Goal: Task Accomplishment & Management: Manage account settings

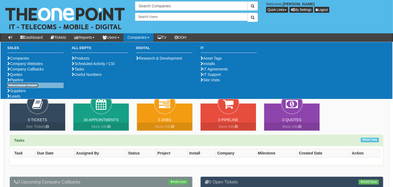
click at [25, 87] on link "Purchase Orders" at bounding box center [22, 85] width 31 height 4
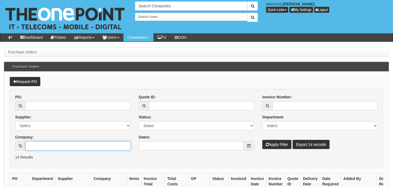
click at [46, 147] on input "Company:" at bounding box center [77, 145] width 105 height 9
type input "A"
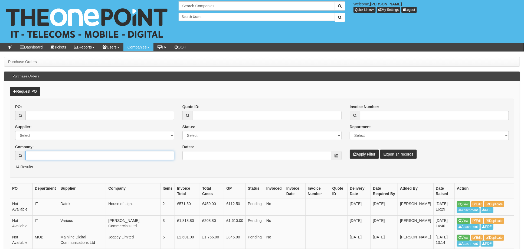
click at [50, 157] on input "Company:" at bounding box center [99, 155] width 149 height 9
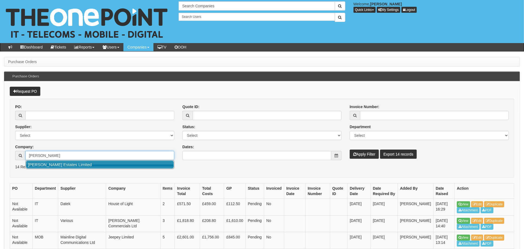
click at [51, 166] on link "Arnold White Estates Limited" at bounding box center [100, 165] width 148 height 8
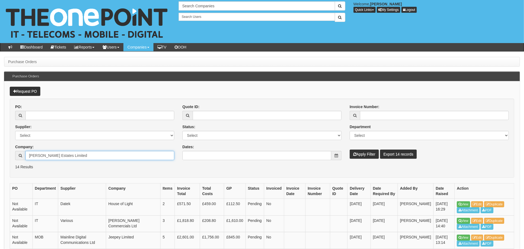
type input "Arnold White Estates Limited"
click at [363, 153] on button "Apply Filter" at bounding box center [364, 154] width 29 height 9
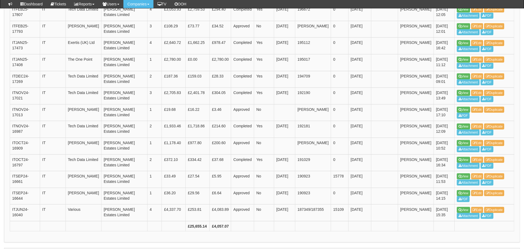
scroll to position [359, 0]
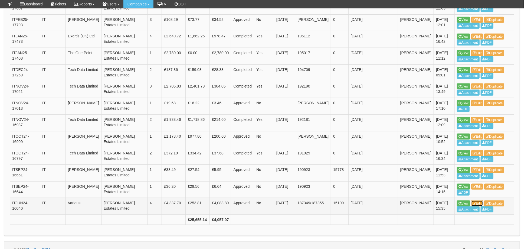
click at [481, 200] on link "Edit" at bounding box center [478, 203] width 12 height 6
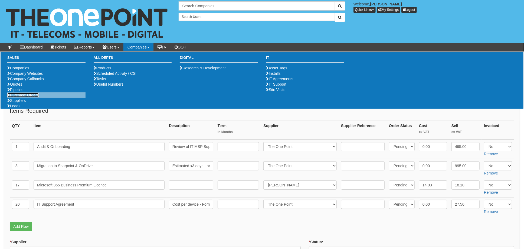
click at [30, 97] on link "Purchase Orders" at bounding box center [22, 95] width 31 height 4
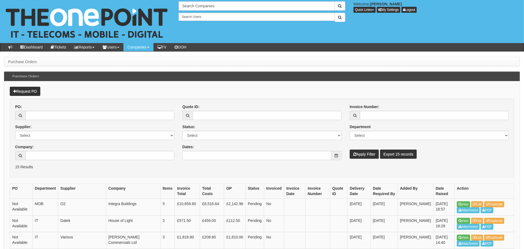
click at [55, 160] on div "PO: Supplier: Select 123 [DOMAIN_NAME] 1Password 3 4Gon [PERSON_NAME] Electric …" at bounding box center [94, 134] width 167 height 60
click at [64, 152] on input "Company:" at bounding box center [99, 155] width 149 height 9
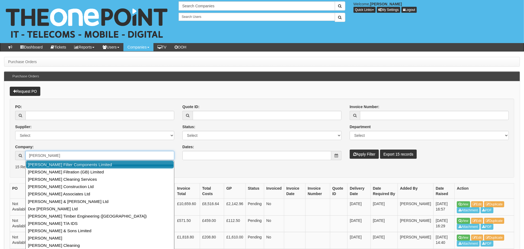
click at [63, 165] on link "[PERSON_NAME] Filter Components Limited" at bounding box center [100, 165] width 148 height 8
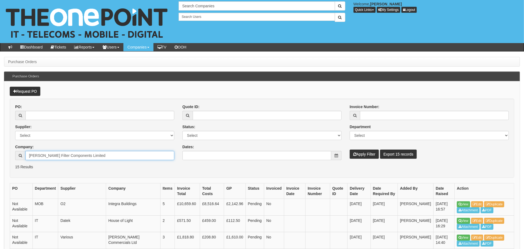
type input "[PERSON_NAME] Filter Components Limited"
click at [361, 154] on button "Apply Filter" at bounding box center [364, 154] width 29 height 9
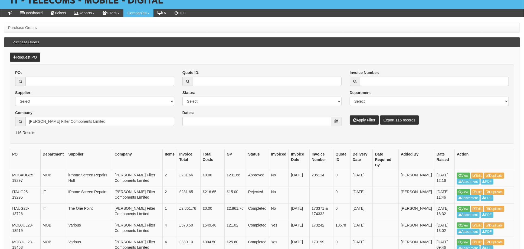
scroll to position [36, 0]
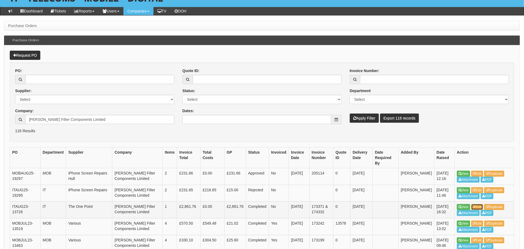
click at [481, 204] on link "Edit" at bounding box center [478, 207] width 12 height 6
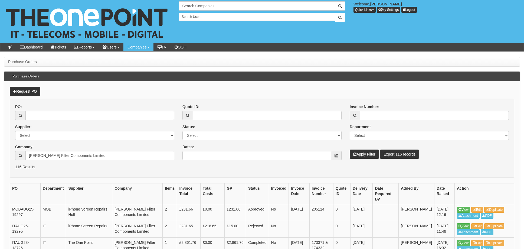
scroll to position [36, 0]
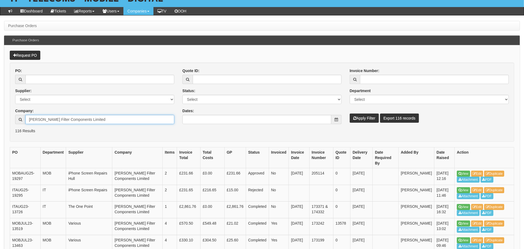
drag, startPoint x: 78, startPoint y: 118, endPoint x: 105, endPoint y: 117, distance: 27.1
click at [79, 118] on input "[PERSON_NAME] Filter Components Limited" at bounding box center [99, 119] width 149 height 9
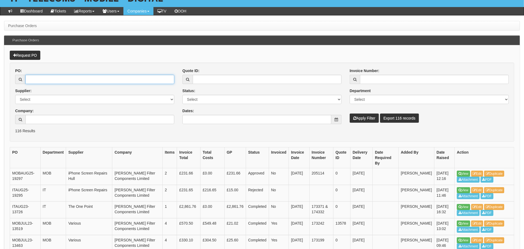
click at [43, 78] on input "PO:" at bounding box center [99, 79] width 149 height 9
type input "19306"
click at [350, 113] on button "Apply Filter" at bounding box center [364, 117] width 29 height 9
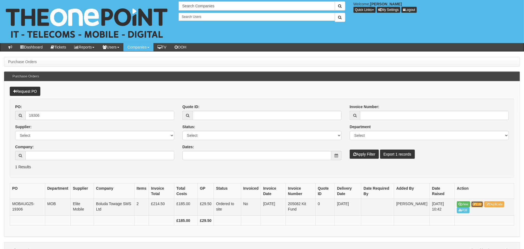
click at [476, 204] on icon at bounding box center [474, 204] width 3 height 3
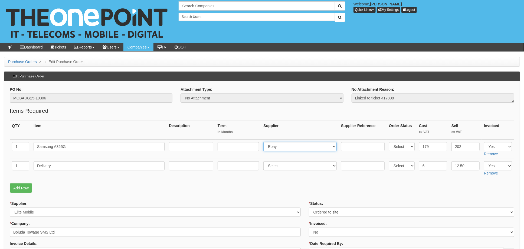
click at [281, 146] on select "Select 123 [DOMAIN_NAME] 1Password 3 4Gon [PERSON_NAME] Electric Ltd Abzorb Acc…" at bounding box center [300, 146] width 73 height 9
select select "260"
click at [265, 142] on select "Select 123 [DOMAIN_NAME] 1Password 3 4Gon [PERSON_NAME] Electric Ltd Abzorb Acc…" at bounding box center [300, 146] width 73 height 9
click at [282, 163] on select "Select 123 REG.co.uk 1Password 3 4Gon AA Jones Electric Ltd Abzorb Access Group…" at bounding box center [300, 165] width 73 height 9
select select "260"
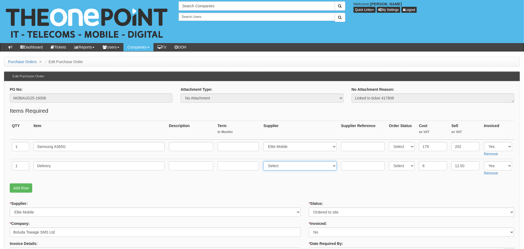
click at [265, 161] on select "Select 123 REG.co.uk 1Password 3 4Gon AA Jones Electric Ltd Abzorb Access Group…" at bounding box center [300, 165] width 73 height 9
click at [352, 146] on input "text" at bounding box center [363, 146] width 44 height 9
paste input "SI/5910602"
type input "SI/5910602"
click at [349, 162] on input "text" at bounding box center [363, 165] width 44 height 9
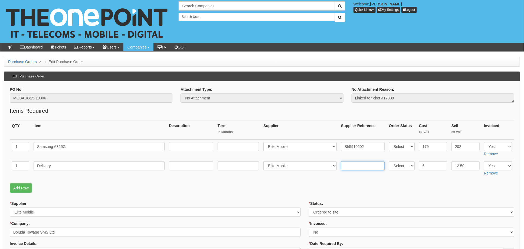
paste input "SI/5910602"
type input "SI/5910602"
click at [328, 211] on select "Select Approved Completed Delivered Invoiced Ordered Ordered to site Part Order…" at bounding box center [412, 211] width 206 height 9
select select "4"
click at [309, 207] on select "Select Approved Completed Delivered Invoiced Ordered Ordered to site Part Order…" at bounding box center [412, 211] width 206 height 9
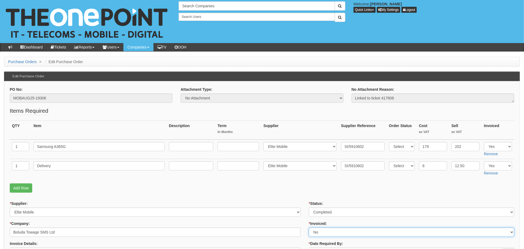
click at [330, 230] on select "Select Yes No N/A STB (part of order)" at bounding box center [412, 232] width 206 height 9
select select "1"
click at [309, 228] on select "Select Yes No N/A STB (part of order)" at bounding box center [412, 232] width 206 height 9
click at [292, 179] on fieldset "Items Required QTY Item Description Term In Months Supplier Supplier Reference …" at bounding box center [262, 151] width 505 height 89
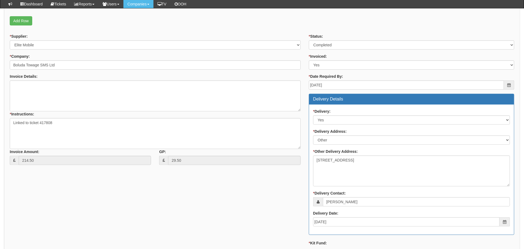
scroll to position [295, 0]
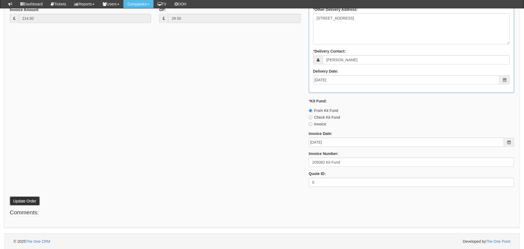
click at [21, 203] on button "Update Order" at bounding box center [25, 200] width 30 height 9
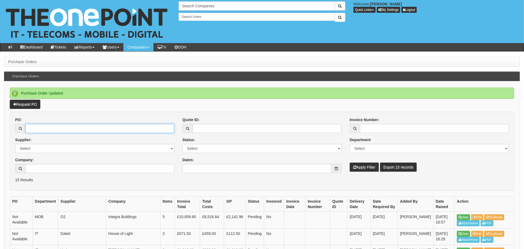
click at [47, 128] on input "PO:" at bounding box center [99, 128] width 149 height 9
type input "19352"
click at [350, 163] on button "Apply Filter" at bounding box center [364, 167] width 29 height 9
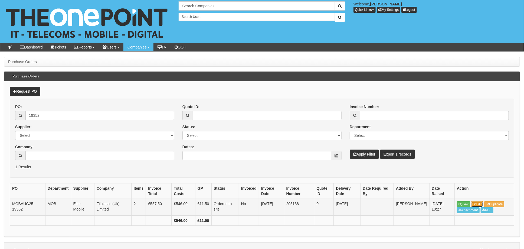
click at [477, 203] on link "Edit" at bounding box center [478, 204] width 12 height 6
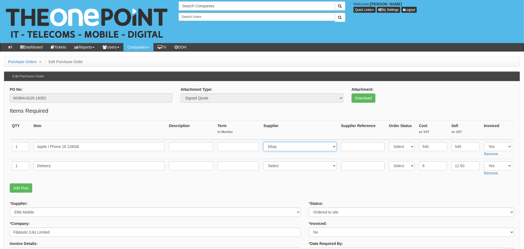
click at [297, 144] on select "Select 123 [DOMAIN_NAME] 1Password 3 4Gon [PERSON_NAME] Electric Ltd Abzorb Acc…" at bounding box center [300, 146] width 73 height 9
select select "260"
click at [265, 142] on select "Select 123 [DOMAIN_NAME] 1Password 3 4Gon [PERSON_NAME] Electric Ltd Abzorb Acc…" at bounding box center [300, 146] width 73 height 9
click at [339, 144] on td at bounding box center [363, 150] width 48 height 20
click at [343, 144] on input "text" at bounding box center [363, 146] width 44 height 9
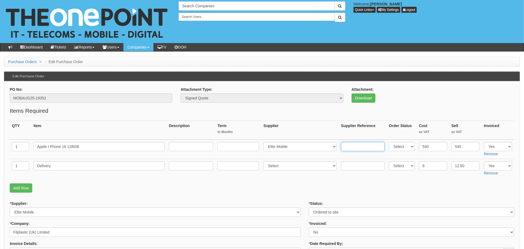
paste input "SI/5913974"
type input "SI/5913974"
click at [354, 163] on input "text" at bounding box center [363, 165] width 44 height 9
click at [341, 161] on input "text" at bounding box center [363, 165] width 44 height 9
click at [345, 163] on input "text" at bounding box center [363, 165] width 44 height 9
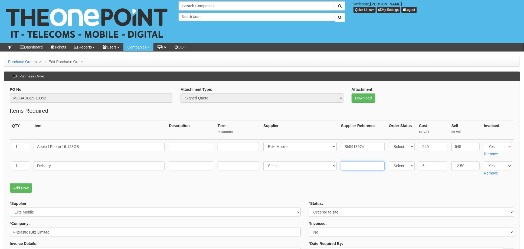
paste input "SI/5913974"
type input "SI/5913974"
click at [281, 163] on select "Select 123 [DOMAIN_NAME] 1Password 3 4Gon [PERSON_NAME] Electric Ltd Abzorb Acc…" at bounding box center [300, 165] width 73 height 9
select select "260"
click at [265, 161] on select "Select 123 [DOMAIN_NAME] 1Password 3 4Gon [PERSON_NAME] Electric Ltd Abzorb Acc…" at bounding box center [300, 165] width 73 height 9
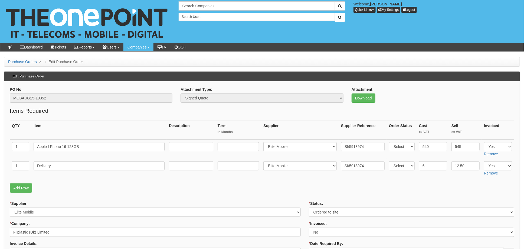
click at [288, 190] on p "Add Row" at bounding box center [262, 187] width 505 height 9
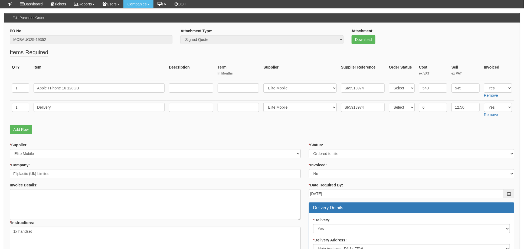
scroll to position [108, 0]
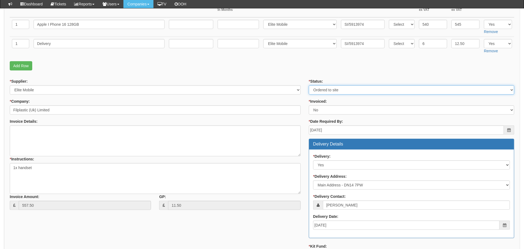
click at [330, 86] on select "Select Approved Completed Delivered Invoiced Ordered Ordered to site Part Order…" at bounding box center [412, 89] width 206 height 9
select select "4"
click at [309, 85] on select "Select Approved Completed Delivered Invoiced Ordered Ordered to site Part Order…" at bounding box center [412, 89] width 206 height 9
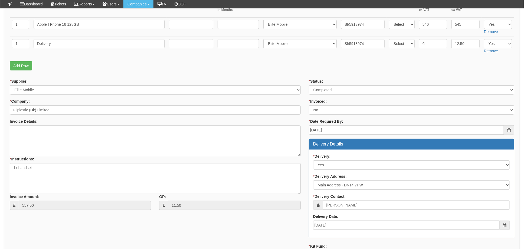
click at [325, 123] on label "* Date Required By:" at bounding box center [326, 121] width 34 height 5
click at [325, 125] on input "2025-08-22" at bounding box center [406, 129] width 195 height 9
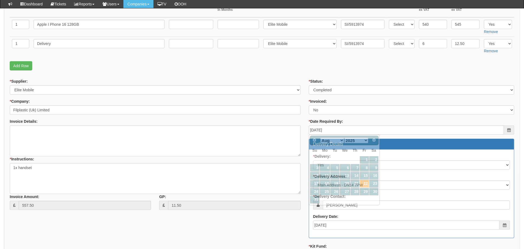
click at [320, 115] on div "* Status: Select Approved Completed Delivered Invoiced Ordered Ordered to site …" at bounding box center [412, 208] width 214 height 258
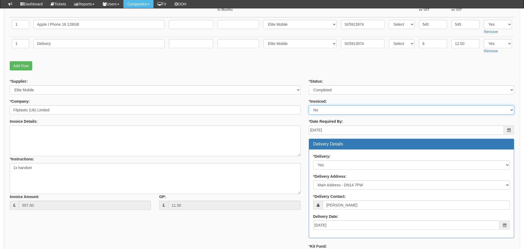
click at [320, 110] on select "Select Yes No N/A STB (part of order)" at bounding box center [412, 109] width 206 height 9
select select "1"
click at [309, 105] on select "Select Yes No N/A STB (part of order)" at bounding box center [412, 109] width 206 height 9
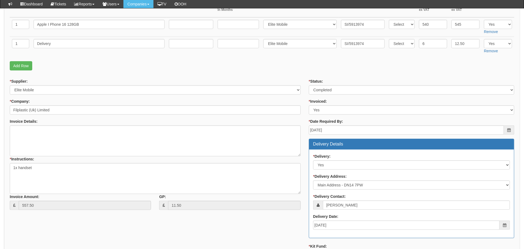
click at [301, 72] on fieldset "Items Required QTY Item Description Term In Months Supplier Supplier Reference …" at bounding box center [262, 29] width 505 height 89
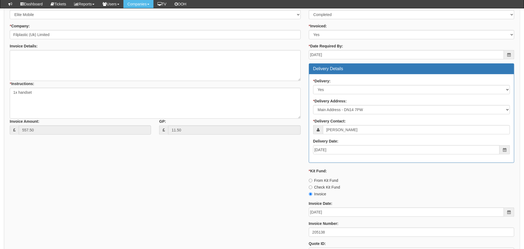
scroll to position [254, 0]
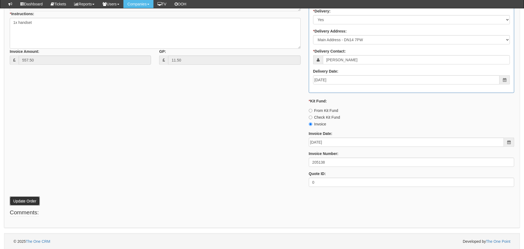
click at [31, 200] on button "Update Order" at bounding box center [25, 200] width 30 height 9
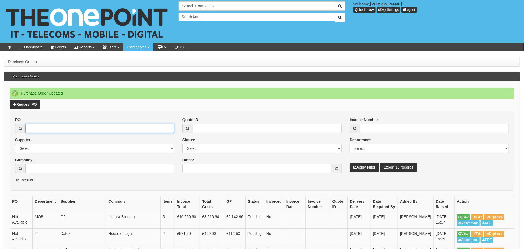
click at [31, 126] on input "PO:" at bounding box center [99, 128] width 149 height 9
type input "19353"
click at [350, 163] on button "Apply Filter" at bounding box center [364, 167] width 29 height 9
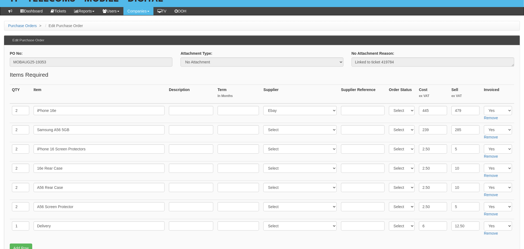
scroll to position [72, 0]
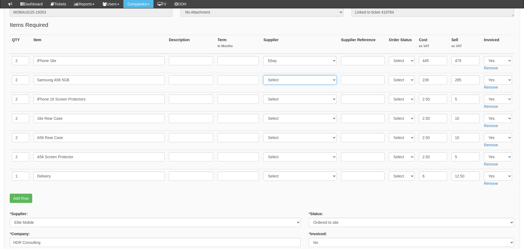
click at [302, 81] on select "Select 123 [DOMAIN_NAME] 1Password 3 4Gon [PERSON_NAME] Electric Ltd Abzorb Acc…" at bounding box center [300, 79] width 73 height 9
select select "260"
click at [265, 75] on select "Select 123 [DOMAIN_NAME] 1Password 3 4Gon [PERSON_NAME] Electric Ltd Abzorb Acc…" at bounding box center [300, 79] width 73 height 9
click at [352, 82] on input "text" at bounding box center [363, 79] width 44 height 9
paste input "SI/5914363"
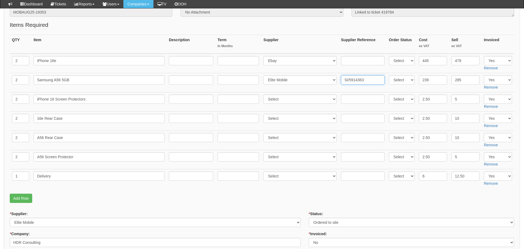
type input "SI/5914363"
click at [286, 62] on select "Select 123 REG.co.uk 1Password 3 4Gon AA Jones Electric Ltd Abzorb Access Group…" at bounding box center [300, 60] width 73 height 9
select select "260"
click at [265, 56] on select "Select 123 REG.co.uk 1Password 3 4Gon AA Jones Electric Ltd Abzorb Access Group…" at bounding box center [300, 60] width 73 height 9
click at [350, 60] on input "text" at bounding box center [363, 60] width 44 height 9
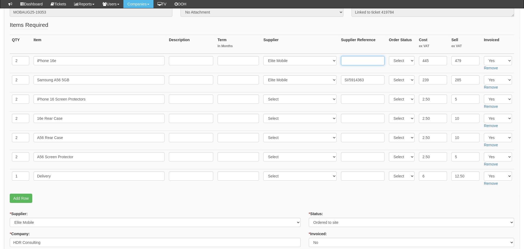
paste input "SI/5914363"
type input "SI/5914363"
click at [297, 100] on select "Select 123 REG.co.uk 1Password 3 4Gon AA Jones Electric Ltd Abzorb Access Group…" at bounding box center [300, 99] width 73 height 9
select select "260"
click at [265, 95] on select "Select 123 REG.co.uk 1Password 3 4Gon AA Jones Electric Ltd Abzorb Access Group…" at bounding box center [300, 99] width 73 height 9
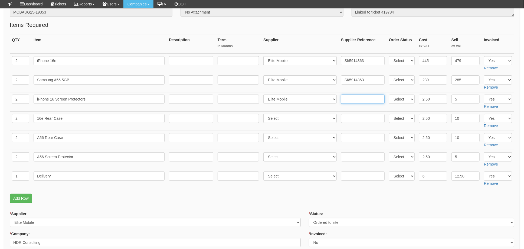
click at [348, 100] on input "text" at bounding box center [363, 99] width 44 height 9
paste input "SI/5914363"
type input "SI/5914363"
click at [282, 117] on select "Select 123 REG.co.uk 1Password 3 4Gon AA Jones Electric Ltd Abzorb Access Group…" at bounding box center [300, 118] width 73 height 9
select select "260"
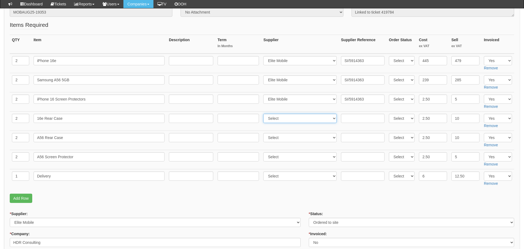
click at [265, 114] on select "Select 123 REG.co.uk 1Password 3 4Gon AA Jones Electric Ltd Abzorb Access Group…" at bounding box center [300, 118] width 73 height 9
click at [343, 116] on input "text" at bounding box center [363, 118] width 44 height 9
paste input "SI/5914363"
type input "SI/5914363"
click at [283, 140] on select "Select 123 [DOMAIN_NAME] 1Password 3 4Gon [PERSON_NAME] Electric Ltd Abzorb Acc…" at bounding box center [300, 137] width 73 height 9
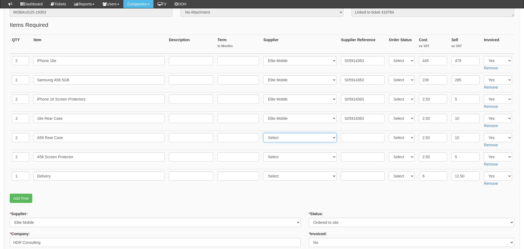
select select "260"
click at [265, 133] on select "Select 123 [DOMAIN_NAME] 1Password 3 4Gon [PERSON_NAME] Electric Ltd Abzorb Acc…" at bounding box center [300, 137] width 73 height 9
click at [347, 135] on input "text" at bounding box center [363, 137] width 44 height 9
paste input "SI/5914363"
type input "SI/5914363"
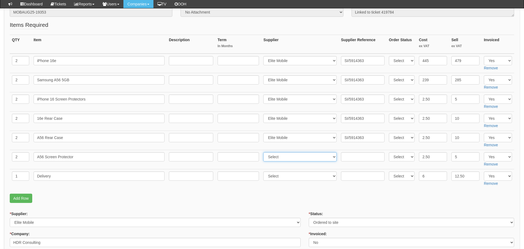
click at [284, 157] on select "Select 123 REG.co.uk 1Password 3 4Gon AA Jones Electric Ltd Abzorb Access Group…" at bounding box center [300, 156] width 73 height 9
select select "260"
click at [265, 152] on select "Select 123 REG.co.uk 1Password 3 4Gon AA Jones Electric Ltd Abzorb Access Group…" at bounding box center [300, 156] width 73 height 9
click at [352, 155] on input "text" at bounding box center [363, 156] width 44 height 9
paste input "SI/5914363"
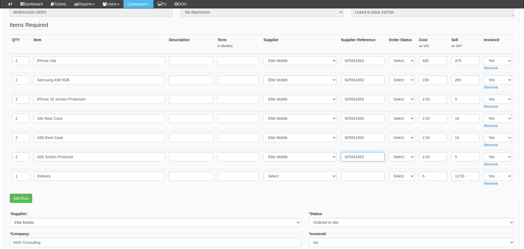
type input "SI/5914363"
click at [281, 178] on select "Select 123 REG.co.uk 1Password 3 4Gon AA Jones Electric Ltd Abzorb Access Group…" at bounding box center [300, 175] width 73 height 9
select select "260"
click at [265, 171] on select "Select 123 REG.co.uk 1Password 3 4Gon AA Jones Electric Ltd Abzorb Access Group…" at bounding box center [300, 175] width 73 height 9
click at [347, 173] on input "text" at bounding box center [363, 175] width 44 height 9
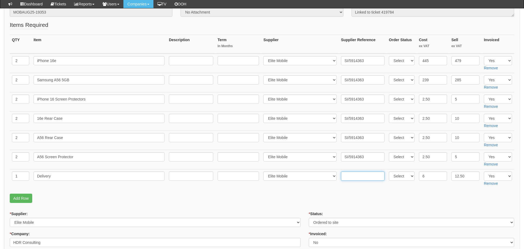
paste input "SI/5914363"
type input "SI/5914363"
click at [296, 207] on form "PO No: MOBAUG25-19353 Attachment Type: Select Signed Quote Auth email if quote …" at bounding box center [262, 242] width 505 height 482
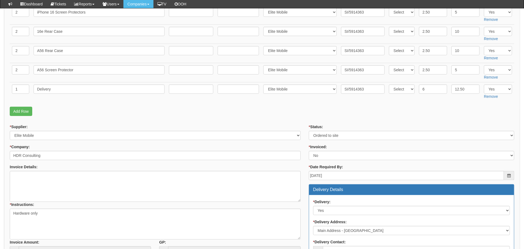
scroll to position [216, 0]
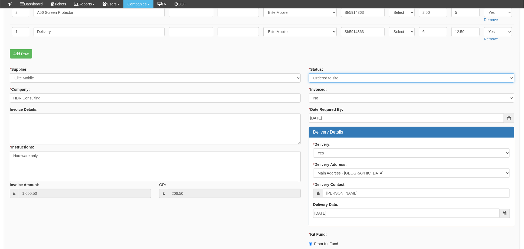
click at [339, 79] on select "Select Approved Completed Delivered Invoiced Ordered Ordered to site Part Order…" at bounding box center [412, 77] width 206 height 9
select select "4"
click at [309, 73] on select "Select Approved Completed Delivered Invoiced Ordered Ordered to site Part Order…" at bounding box center [412, 77] width 206 height 9
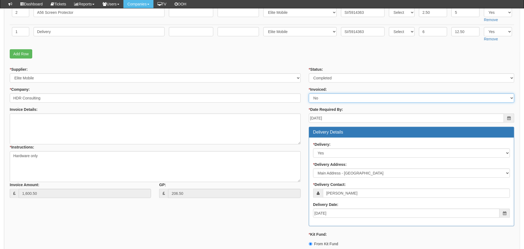
click at [317, 93] on select "Select Yes No N/A STB (part of order)" at bounding box center [412, 97] width 206 height 9
select select "1"
click at [309, 93] on select "Select Yes No N/A STB (part of order)" at bounding box center [412, 97] width 206 height 9
drag, startPoint x: 298, startPoint y: 63, endPoint x: 304, endPoint y: 67, distance: 7.4
click at [300, 63] on form "PO No: MOBAUG25-19353 Attachment Type: Select Signed Quote Auth email if quote …" at bounding box center [262, 97] width 505 height 482
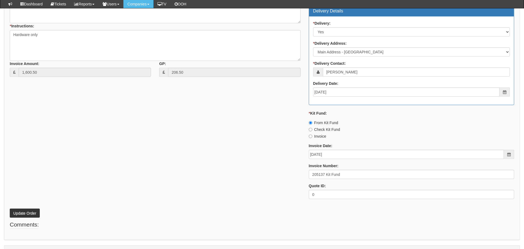
scroll to position [350, 0]
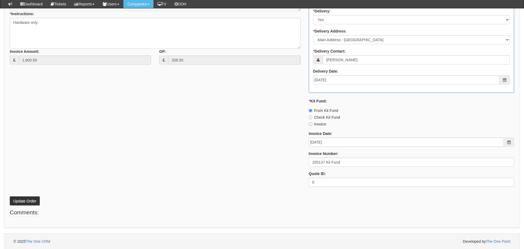
click at [185, 146] on div "* Supplier: Select 123 REG.co.uk 1Password 3 4Gon AA Jones Electric Ltd Abzorb …" at bounding box center [262, 62] width 513 height 258
click at [19, 203] on button "Update Order" at bounding box center [25, 200] width 30 height 9
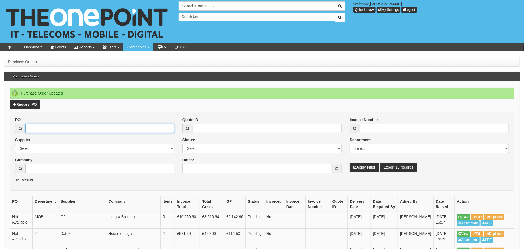
click at [46, 128] on input "PO:" at bounding box center [99, 128] width 149 height 9
type input "19390"
click at [350, 163] on button "Apply Filter" at bounding box center [364, 167] width 29 height 9
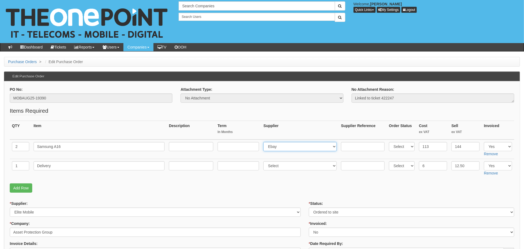
click at [284, 148] on select "Select 123 [DOMAIN_NAME] 1Password 3 4Gon [PERSON_NAME] Electric Ltd Abzorb Acc…" at bounding box center [300, 146] width 73 height 9
select select "260"
click at [265, 142] on select "Select 123 [DOMAIN_NAME] 1Password 3 4Gon [PERSON_NAME] Electric Ltd Abzorb Acc…" at bounding box center [300, 146] width 73 height 9
click at [359, 144] on input "text" at bounding box center [363, 146] width 44 height 9
paste input "SI/5918801"
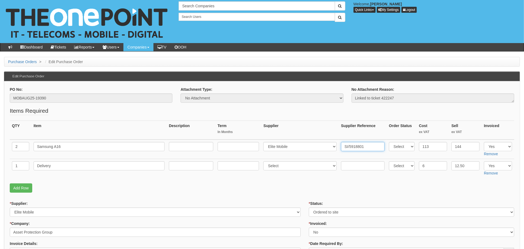
type input "SI/5918801"
click at [289, 165] on select "Select 123 REG.co.uk 1Password 3 4Gon AA Jones Electric Ltd Abzorb Access Group…" at bounding box center [300, 165] width 73 height 9
select select "260"
click at [265, 161] on select "Select 123 REG.co.uk 1Password 3 4Gon AA Jones Electric Ltd Abzorb Access Group…" at bounding box center [300, 165] width 73 height 9
click at [349, 165] on input "text" at bounding box center [363, 165] width 44 height 9
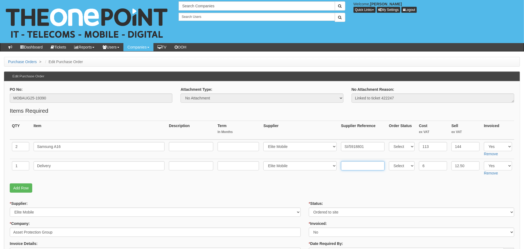
paste input "SI/5918801"
type input "SI/5918801"
click at [322, 184] on p "Add Row" at bounding box center [262, 187] width 505 height 9
click at [320, 213] on select "Select Approved Completed Delivered Invoiced Ordered Ordered to site Part Order…" at bounding box center [412, 211] width 206 height 9
select select "4"
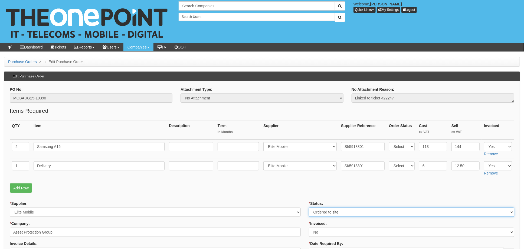
click at [309, 207] on select "Select Approved Completed Delivered Invoiced Ordered Ordered to site Part Order…" at bounding box center [412, 211] width 206 height 9
click at [329, 230] on select "Select Yes No N/A STB (part of order)" at bounding box center [412, 232] width 206 height 9
select select "1"
click at [309, 228] on select "Select Yes No N/A STB (part of order)" at bounding box center [412, 232] width 206 height 9
click at [303, 185] on p "Add Row" at bounding box center [262, 187] width 505 height 9
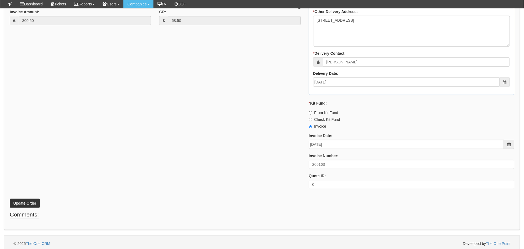
scroll to position [295, 0]
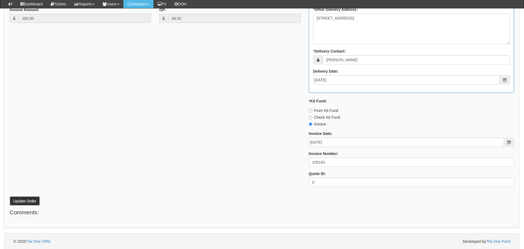
click at [22, 201] on button "Update Order" at bounding box center [25, 200] width 30 height 9
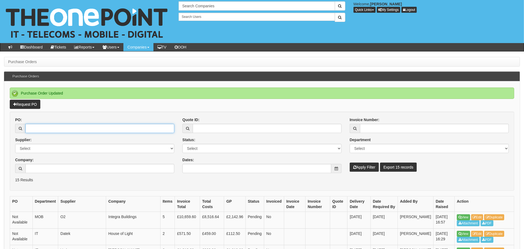
click at [49, 127] on input "PO:" at bounding box center [99, 128] width 149 height 9
type input "19407"
click at [350, 163] on button "Apply Filter" at bounding box center [364, 167] width 29 height 9
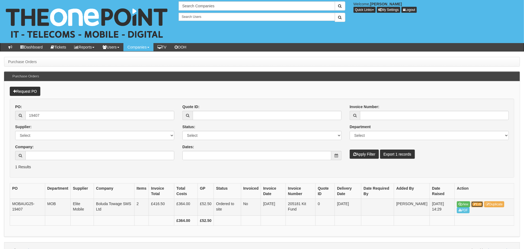
click at [480, 205] on link "Edit" at bounding box center [478, 204] width 12 height 6
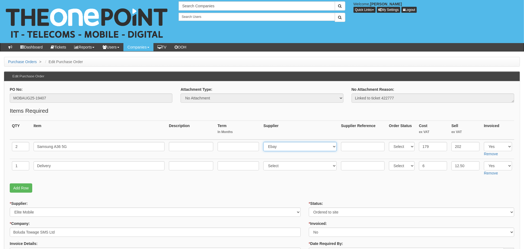
click at [290, 147] on select "Select 123 REG.co.uk 1Password 3 4Gon AA Jones Electric Ltd Abzorb Access Group…" at bounding box center [300, 146] width 73 height 9
select select "260"
click at [265, 142] on select "Select 123 REG.co.uk 1Password 3 4Gon AA Jones Electric Ltd Abzorb Access Group…" at bounding box center [300, 146] width 73 height 9
click at [356, 148] on input "text" at bounding box center [363, 146] width 44 height 9
paste input "SI/5920480"
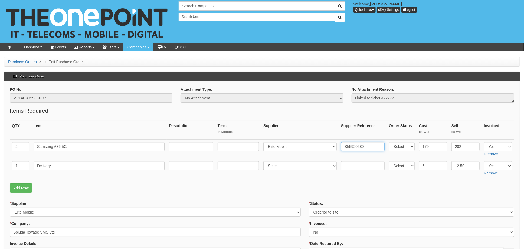
type input "SI/5920480"
click at [348, 167] on input "text" at bounding box center [363, 165] width 44 height 9
paste input "SI/5920480"
type input "SI/5920480"
click at [296, 161] on select "Select 123 REG.co.uk 1Password 3 4Gon AA Jones Electric Ltd Abzorb Access Group…" at bounding box center [300, 165] width 73 height 9
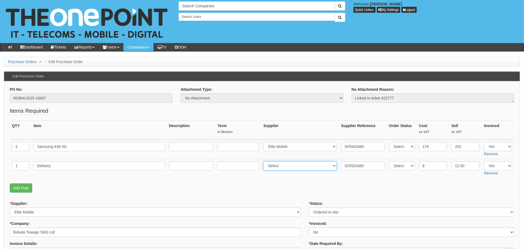
select select "260"
click at [265, 161] on select "Select 123 REG.co.uk 1Password 3 4Gon AA Jones Electric Ltd Abzorb Access Group…" at bounding box center [300, 165] width 73 height 9
click at [335, 215] on select "Select Approved Completed Delivered Invoiced Ordered Ordered to site Part Order…" at bounding box center [412, 211] width 206 height 9
select select "4"
click at [309, 207] on select "Select Approved Completed Delivered Invoiced Ordered Ordered to site Part Order…" at bounding box center [412, 211] width 206 height 9
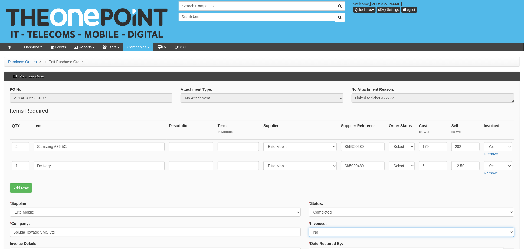
click at [325, 233] on select "Select Yes No N/A STB (part of order)" at bounding box center [412, 232] width 206 height 9
select select "1"
click at [309, 228] on select "Select Yes No N/A STB (part of order)" at bounding box center [412, 232] width 206 height 9
click at [304, 191] on p "Add Row" at bounding box center [262, 187] width 505 height 9
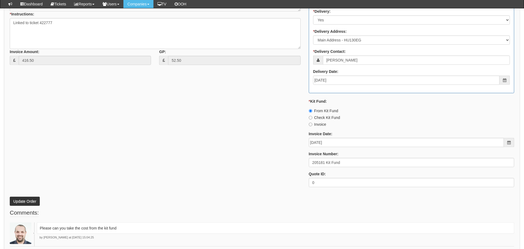
scroll to position [242, 0]
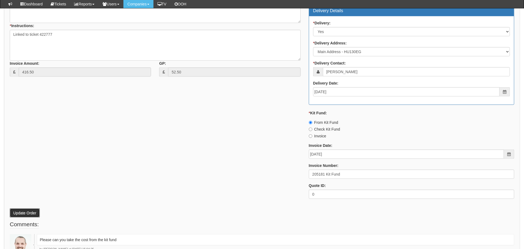
click at [23, 209] on button "Update Order" at bounding box center [25, 212] width 30 height 9
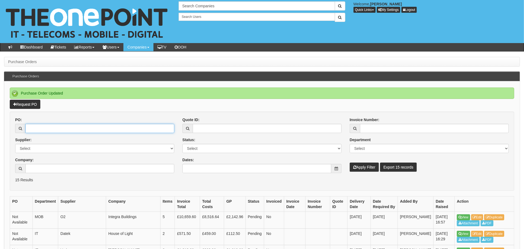
click at [63, 128] on input "PO:" at bounding box center [99, 128] width 149 height 9
type input "19442"
click at [350, 163] on button "Apply Filter" at bounding box center [364, 167] width 29 height 9
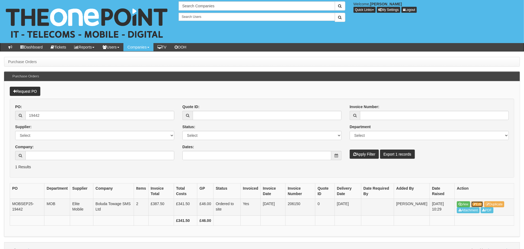
click at [479, 203] on link "Edit" at bounding box center [478, 204] width 12 height 6
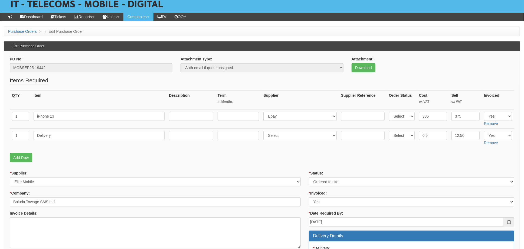
scroll to position [72, 0]
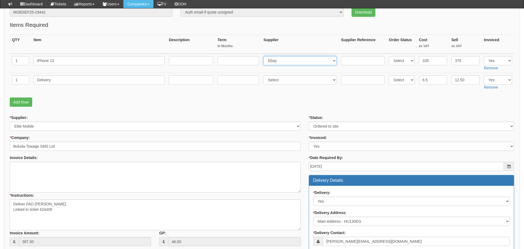
click at [284, 63] on select "Select 123 [DOMAIN_NAME] 1Password 3 4Gon [PERSON_NAME] Electric Ltd Abzorb Acc…" at bounding box center [300, 60] width 73 height 9
select select "260"
click at [265, 56] on select "Select 123 [DOMAIN_NAME] 1Password 3 4Gon [PERSON_NAME] Electric Ltd Abzorb Acc…" at bounding box center [300, 60] width 73 height 9
click at [279, 83] on select "Select 123 [DOMAIN_NAME] 1Password 3 4Gon [PERSON_NAME] Electric Ltd Abzorb Acc…" at bounding box center [300, 79] width 73 height 9
select select "260"
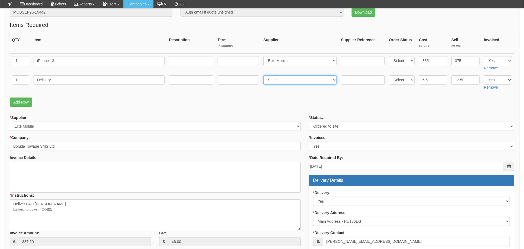
click at [265, 75] on select "Select 123 [DOMAIN_NAME] 1Password 3 4Gon [PERSON_NAME] Electric Ltd Abzorb Acc…" at bounding box center [300, 79] width 73 height 9
click at [354, 59] on input "text" at bounding box center [363, 60] width 44 height 9
paste input "SI/5922650"
type input "SI/5922650"
click at [350, 76] on input "text" at bounding box center [363, 79] width 44 height 9
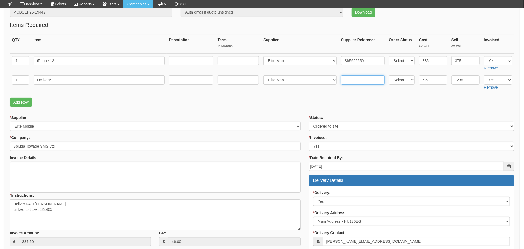
paste input "SI/5922650"
type input "SI/5922650"
click at [308, 94] on fieldset "Items Required QTY Item Description Term In Months Supplier Supplier Reference …" at bounding box center [262, 65] width 505 height 89
click at [322, 126] on select "Select Approved Completed Delivered Invoiced Ordered Ordered to site Part Order…" at bounding box center [412, 126] width 206 height 9
select select "4"
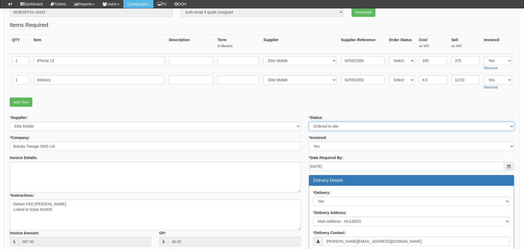
click at [309, 122] on select "Select Approved Completed Delivered Invoiced Ordered Ordered to site Part Order…" at bounding box center [412, 126] width 206 height 9
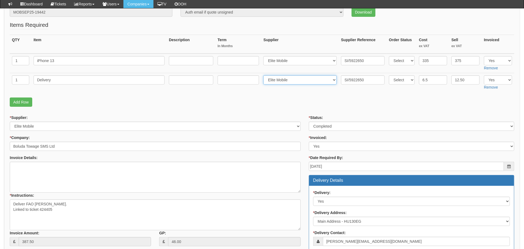
click at [305, 83] on select "Select 123 REG.co.uk 1Password 3 4Gon AA Jones Electric Ltd Abzorb Access Group…" at bounding box center [300, 79] width 73 height 9
click at [370, 107] on fieldset "Items Required QTY Item Description Term In Months Supplier Supplier Reference …" at bounding box center [262, 65] width 505 height 89
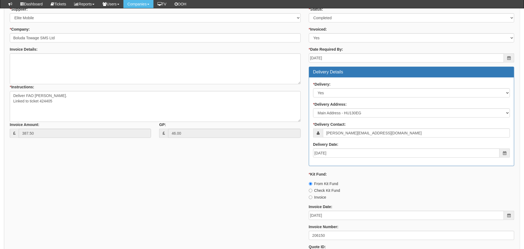
scroll to position [254, 0]
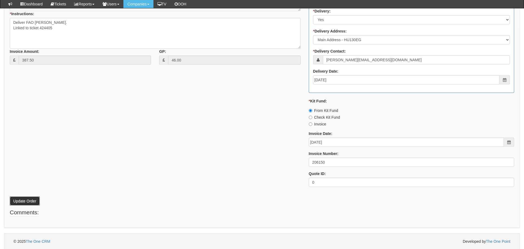
click at [23, 202] on button "Update Order" at bounding box center [25, 200] width 30 height 9
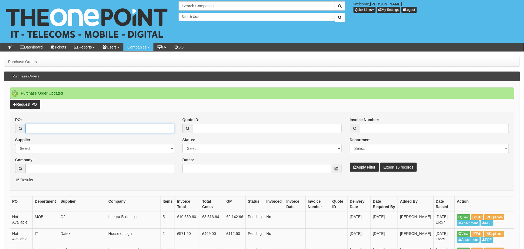
click at [60, 130] on input "PO:" at bounding box center [99, 128] width 149 height 9
type input "19420"
click at [350, 163] on button "Apply Filter" at bounding box center [364, 167] width 29 height 9
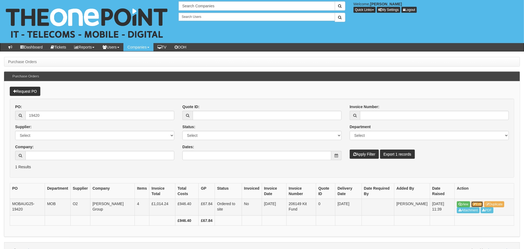
click at [476, 203] on icon at bounding box center [474, 204] width 3 height 3
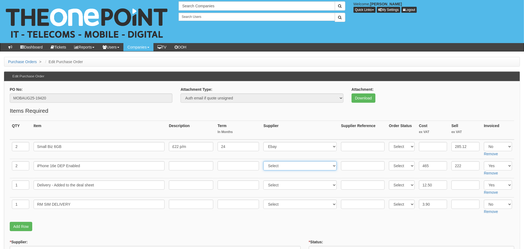
click at [284, 166] on select "Select 123 [DOMAIN_NAME] 1Password 3 4Gon [PERSON_NAME] Electric Ltd Abzorb Acc…" at bounding box center [300, 165] width 73 height 9
select select "260"
click at [265, 161] on select "Select 123 REG.co.uk 1Password 3 4Gon AA Jones Electric Ltd Abzorb Access Group…" at bounding box center [300, 165] width 73 height 9
click at [352, 166] on input "text" at bounding box center [363, 165] width 44 height 9
paste input "SI/5923944"
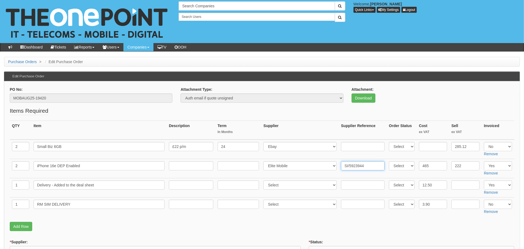
type input "SI/5923944"
click at [345, 185] on input "text" at bounding box center [363, 184] width 44 height 9
paste input "SI/5923944"
type input "SI/5923944"
click at [286, 184] on select "Select 123 REG.co.uk 1Password 3 4Gon AA Jones Electric Ltd Abzorb Access Group…" at bounding box center [300, 184] width 73 height 9
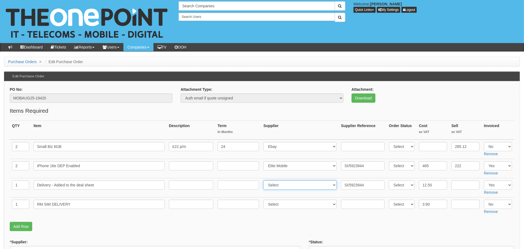
select select "260"
click at [265, 180] on select "Select 123 REG.co.uk 1Password 3 4Gon AA Jones Electric Ltd Abzorb Access Group…" at bounding box center [300, 184] width 73 height 9
click at [326, 222] on p "Add Row" at bounding box center [262, 226] width 505 height 9
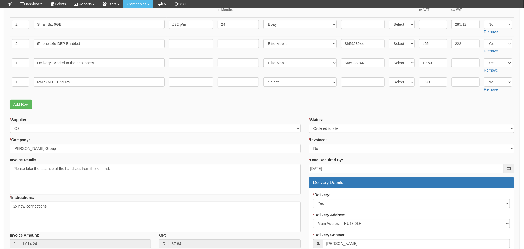
scroll to position [180, 0]
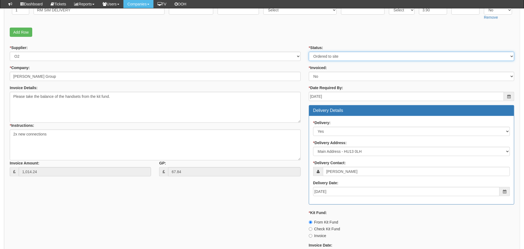
click at [329, 58] on select "Select Approved Completed Delivered Invoiced Ordered Ordered to site Part Order…" at bounding box center [412, 56] width 206 height 9
click at [309, 52] on select "Select Approved Completed Delivered Invoiced Ordered Ordered to site Part Order…" at bounding box center [412, 56] width 206 height 9
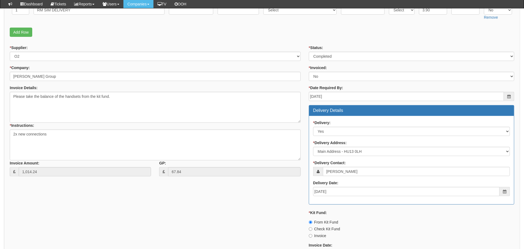
click at [322, 49] on label "* Status:" at bounding box center [316, 47] width 14 height 5
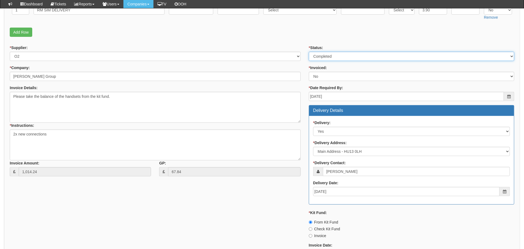
click at [322, 52] on select "Select Approved Completed Delivered Invoiced Ordered Ordered to site Part Order…" at bounding box center [412, 56] width 206 height 9
click at [323, 53] on select "Select Approved Completed Delivered Invoiced Ordered Ordered to site Part Order…" at bounding box center [412, 56] width 206 height 9
select select "2"
click at [309, 52] on select "Select Approved Completed Delivered Invoiced Ordered Ordered to site Part Order…" at bounding box center [412, 56] width 206 height 9
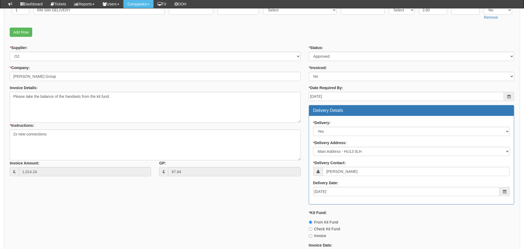
click at [291, 39] on form "PO No: MOBAUG25-19420 Attachment Type: Select Signed Quote Auth email if quote …" at bounding box center [262, 104] width 505 height 425
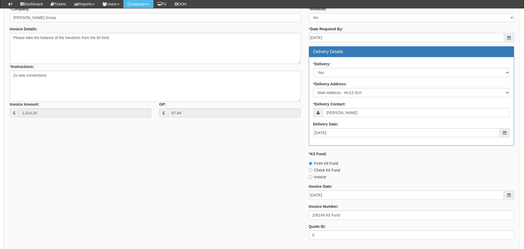
scroll to position [292, 0]
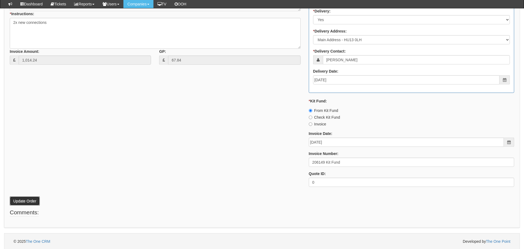
click at [25, 203] on button "Update Order" at bounding box center [25, 200] width 30 height 9
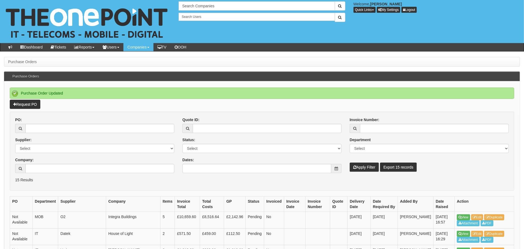
click at [91, 123] on div "PO:" at bounding box center [94, 125] width 159 height 16
click at [90, 124] on input "PO:" at bounding box center [99, 128] width 149 height 9
type input "19442"
click at [350, 163] on button "Apply Filter" at bounding box center [364, 167] width 29 height 9
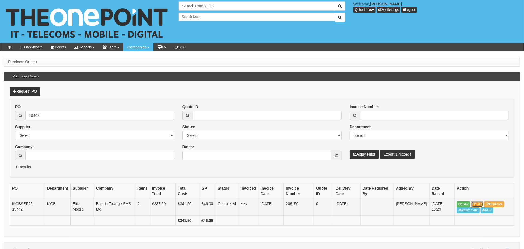
click at [481, 205] on link "Edit" at bounding box center [478, 204] width 12 height 6
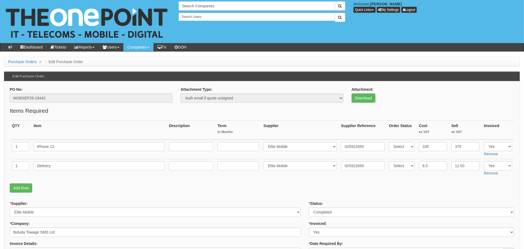
click at [413, 186] on p "Add Row" at bounding box center [262, 187] width 505 height 9
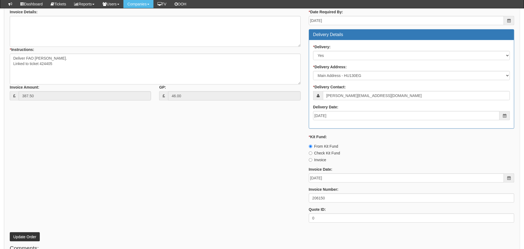
scroll to position [254, 0]
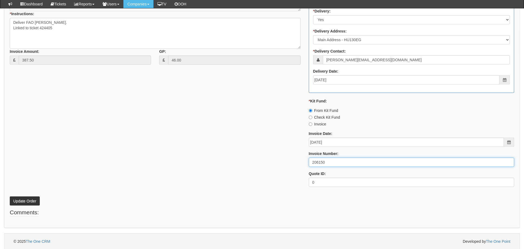
click at [331, 164] on input "206150" at bounding box center [412, 162] width 206 height 9
drag, startPoint x: 339, startPoint y: 162, endPoint x: 272, endPoint y: 160, distance: 67.5
click at [272, 160] on div "* Supplier: Select 123 [DOMAIN_NAME] 1Password 3 4Gon [PERSON_NAME] Electric Lt…" at bounding box center [262, 62] width 513 height 258
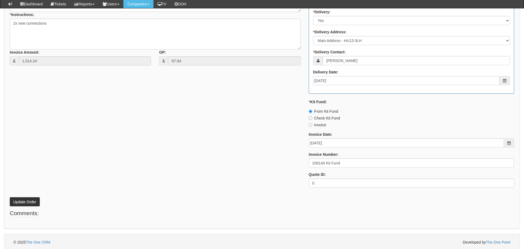
scroll to position [292, 0]
click at [332, 159] on input "206149 Kit Fund" at bounding box center [412, 162] width 206 height 9
click at [339, 159] on input "206149 Kit Fund" at bounding box center [412, 162] width 206 height 9
click at [333, 162] on input "206149 Kit Fund" at bounding box center [412, 162] width 206 height 9
click at [341, 162] on input "206149 Kit Fund" at bounding box center [412, 162] width 206 height 9
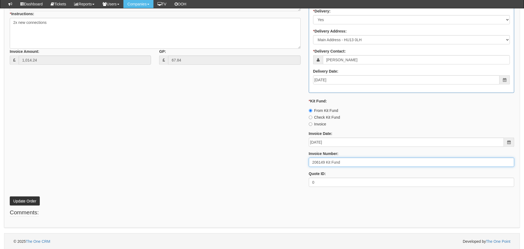
drag, startPoint x: 360, startPoint y: 163, endPoint x: 294, endPoint y: 162, distance: 66.7
click at [294, 162] on div "* Supplier: Select 123 REG.co.uk 1Password 3 4Gon AA Jones Electric Ltd Abzorb …" at bounding box center [262, 62] width 513 height 258
click at [30, 200] on button "Update Order" at bounding box center [25, 200] width 30 height 9
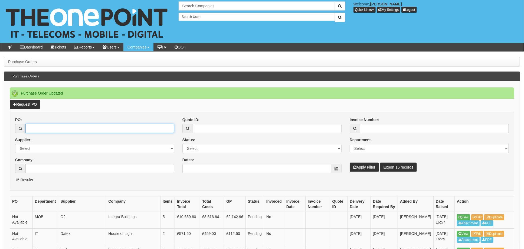
drag, startPoint x: 73, startPoint y: 128, endPoint x: 76, endPoint y: 125, distance: 4.0
click at [74, 128] on input "PO:" at bounding box center [99, 128] width 149 height 9
type input "19378"
click at [350, 163] on button "Apply Filter" at bounding box center [364, 167] width 29 height 9
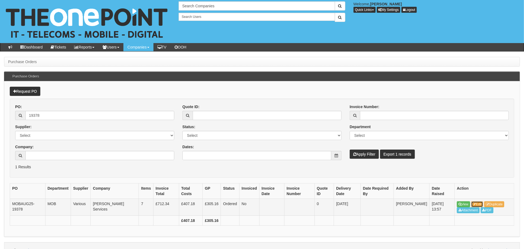
click at [476, 203] on icon at bounding box center [474, 204] width 3 height 3
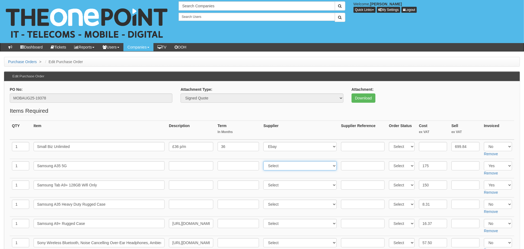
click at [289, 165] on select "Select 123 REG.co.uk 1Password 3 4Gon AA Jones Electric Ltd Abzorb Access Group…" at bounding box center [300, 165] width 73 height 9
select select "260"
click at [265, 161] on select "Select 123 REG.co.uk 1Password 3 4Gon AA Jones Electric Ltd Abzorb Access Group…" at bounding box center [300, 165] width 73 height 9
drag, startPoint x: 348, startPoint y: 171, endPoint x: 358, endPoint y: 162, distance: 13.0
click at [349, 171] on td at bounding box center [363, 168] width 48 height 19
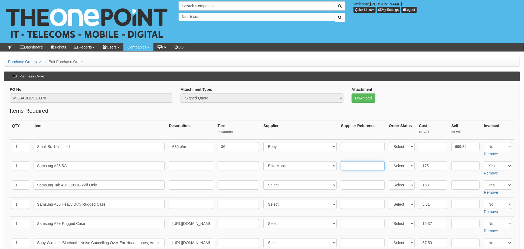
click at [358, 162] on input "text" at bounding box center [363, 165] width 44 height 9
click at [345, 164] on input "text" at bounding box center [363, 165] width 44 height 9
paste input "SI/5926623"
type input "SI/5926623"
click at [271, 187] on select "Select 123 REG.co.uk 1Password 3 4Gon AA Jones Electric Ltd Abzorb Access Group…" at bounding box center [300, 184] width 73 height 9
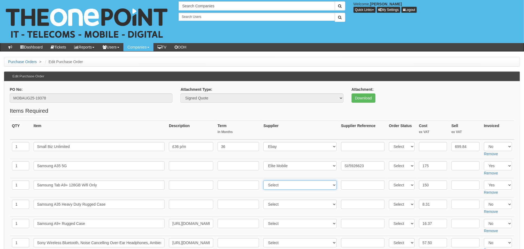
select select "260"
click at [265, 180] on select "Select 123 REG.co.uk 1Password 3 4Gon AA Jones Electric Ltd Abzorb Access Group…" at bounding box center [300, 184] width 73 height 9
click at [360, 186] on input "text" at bounding box center [363, 184] width 44 height 9
paste input "SI/5926623"
type input "SI/5926623"
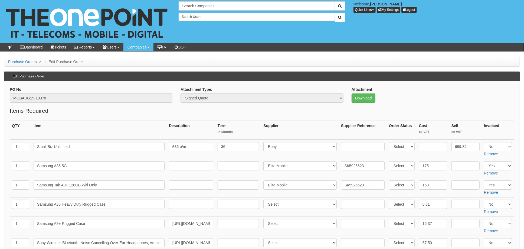
click at [333, 173] on td "Select 123 REG.co.uk 1Password 3 4Gon AA Jones Electric Ltd Abzorb Access Group…" at bounding box center [300, 168] width 78 height 19
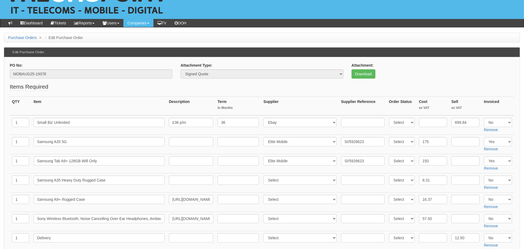
scroll to position [72, 0]
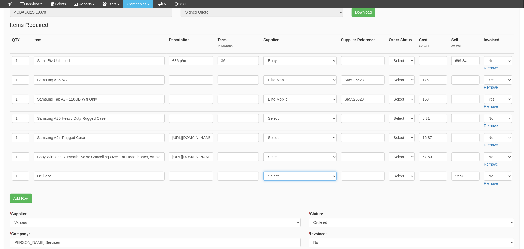
click at [297, 176] on select "Select 123 REG.co.uk 1Password 3 4Gon AA Jones Electric Ltd Abzorb Access Group…" at bounding box center [300, 175] width 73 height 9
select select "260"
click at [265, 171] on select "Select 123 REG.co.uk 1Password 3 4Gon AA Jones Electric Ltd Abzorb Access Group…" at bounding box center [300, 175] width 73 height 9
click at [349, 176] on input "text" at bounding box center [363, 175] width 44 height 9
paste input "SI/5926623"
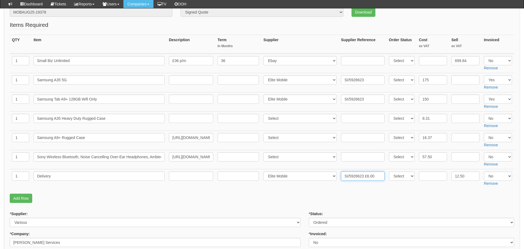
type input "SI/5926623 £6.00"
drag, startPoint x: 263, startPoint y: 195, endPoint x: 312, endPoint y: 193, distance: 49.6
click at [263, 195] on p "Add Row" at bounding box center [262, 198] width 505 height 9
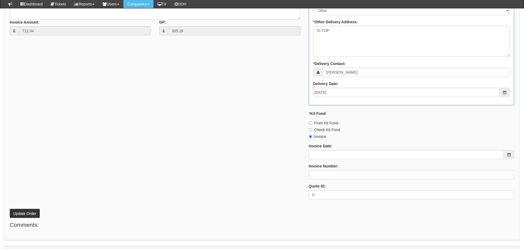
scroll to position [391, 0]
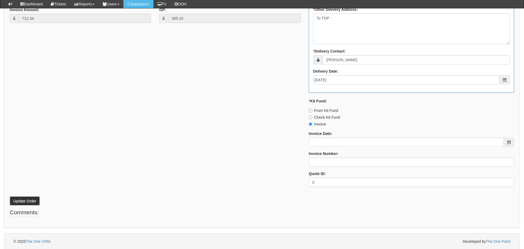
click at [30, 202] on button "Update Order" at bounding box center [25, 200] width 30 height 9
click at [208, 178] on div "* Supplier: Select 123 REG.co.uk 1Password 3 4Gon AA Jones Electric Ltd Abzorb …" at bounding box center [262, 41] width 513 height 299
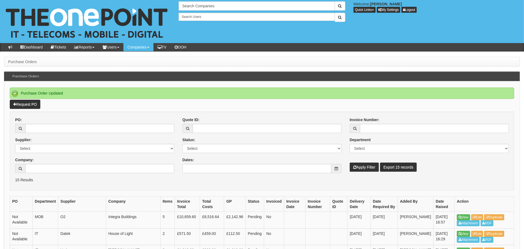
click at [62, 123] on div "PO:" at bounding box center [94, 125] width 159 height 16
click at [62, 125] on input "PO:" at bounding box center [99, 128] width 149 height 9
type input "19234"
click at [350, 163] on button "Apply Filter" at bounding box center [364, 167] width 29 height 9
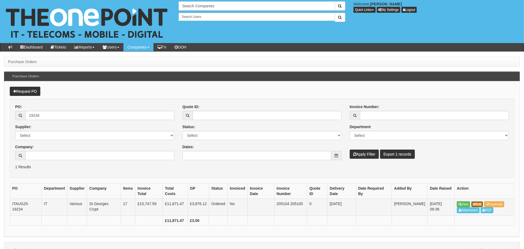
click at [473, 202] on link "Edit" at bounding box center [478, 204] width 12 height 6
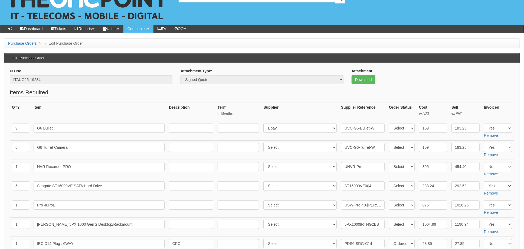
scroll to position [36, 0]
